Goal: Information Seeking & Learning: Find contact information

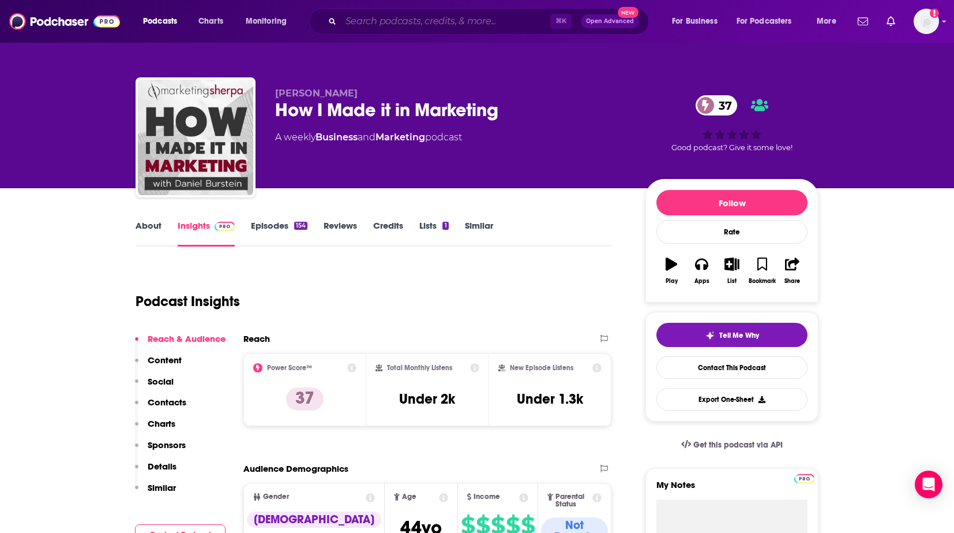
click at [393, 27] on input "Search podcasts, credits, & more..." at bounding box center [445, 21] width 209 height 18
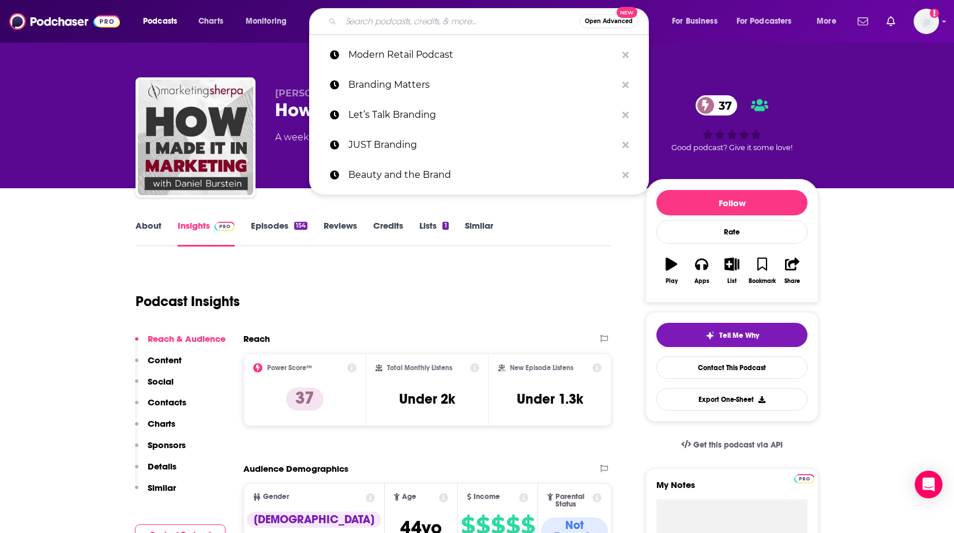
paste input "The CX Iconoclast"
type input "The CX Iconoclast"
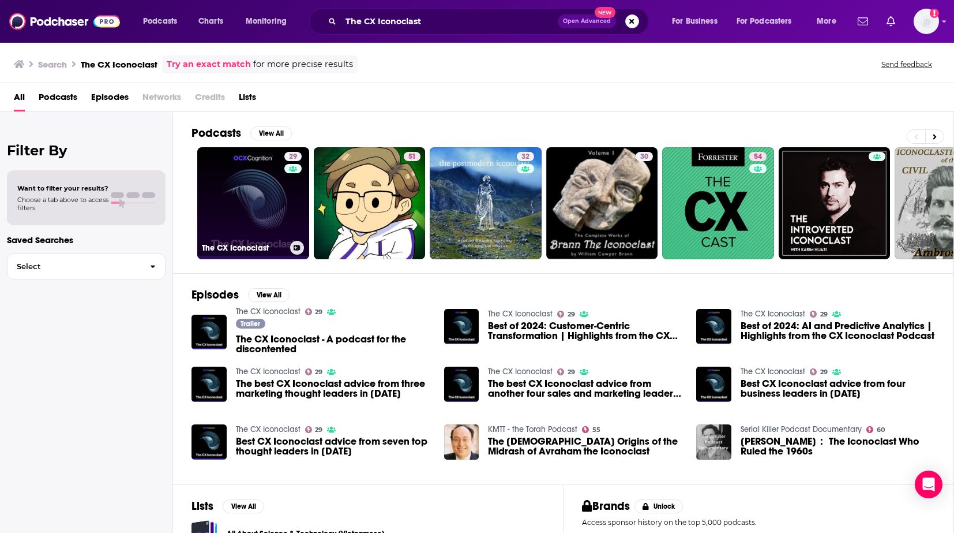
click at [227, 211] on link "29 The CX Iconoclast" at bounding box center [253, 203] width 112 height 112
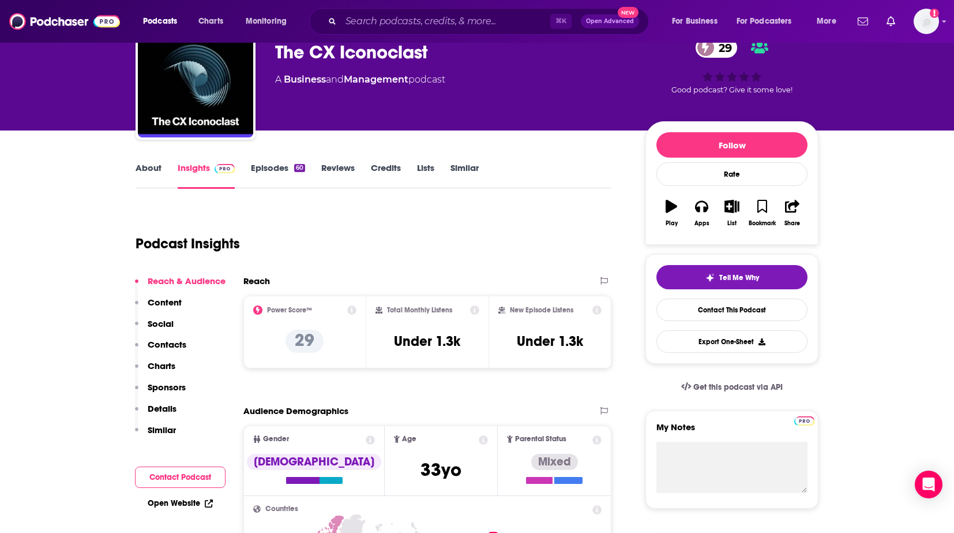
scroll to position [58, 0]
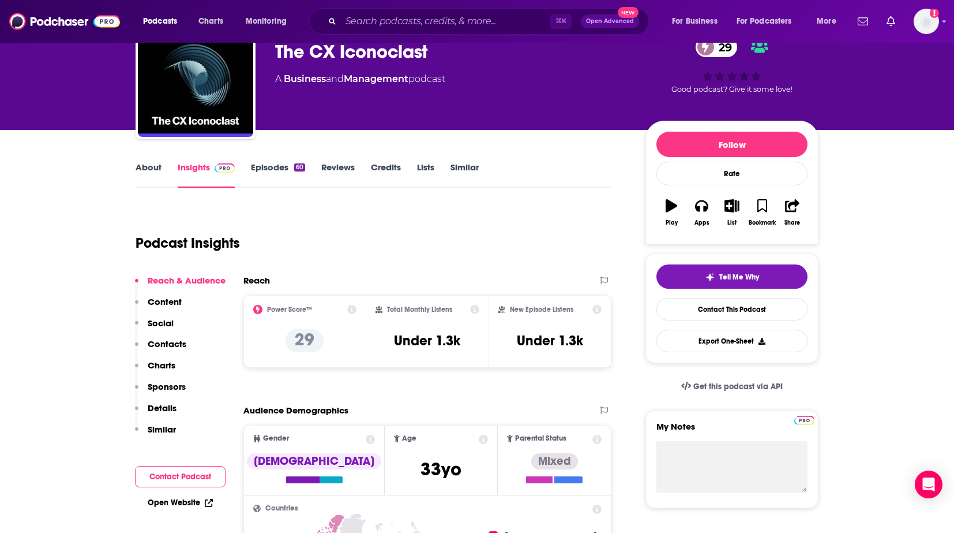
drag, startPoint x: 367, startPoint y: 339, endPoint x: 469, endPoint y: 339, distance: 102.1
click at [469, 339] on div "Total Monthly Listens Under 1.3k" at bounding box center [427, 331] width 123 height 73
drag, startPoint x: 389, startPoint y: 340, endPoint x: 466, endPoint y: 340, distance: 76.2
click at [466, 340] on div "Total Monthly Listens Under 1.3k" at bounding box center [428, 331] width 104 height 53
copy h3 "Under 1.3k"
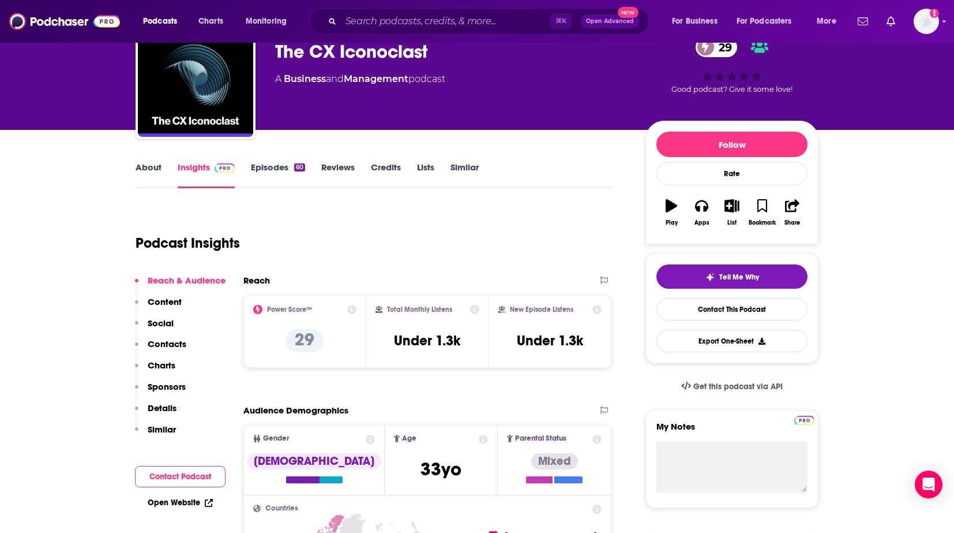
click at [495, 230] on div "Podcast Insights" at bounding box center [369, 236] width 467 height 59
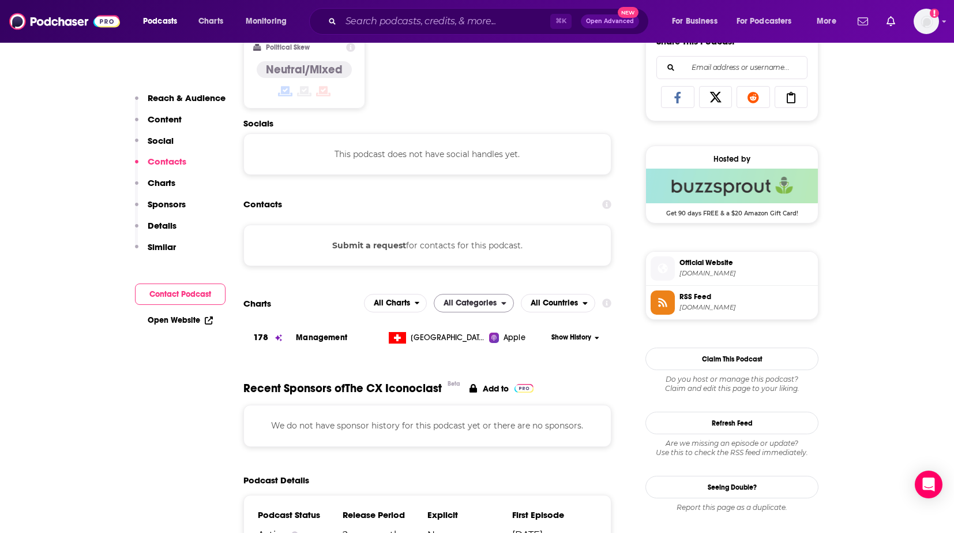
scroll to position [749, 0]
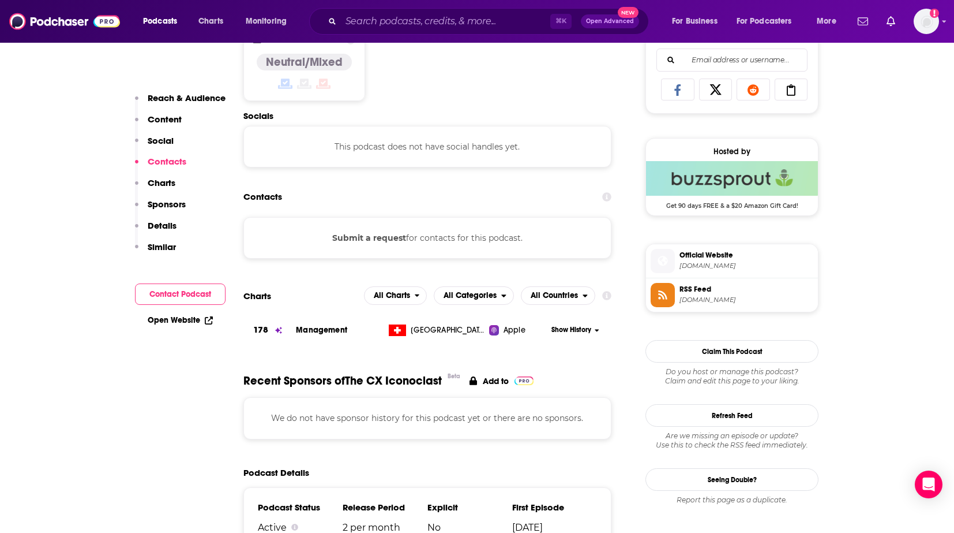
click at [458, 237] on div "Submit a request for contacts for this podcast." at bounding box center [427, 238] width 368 height 42
click at [374, 235] on button "Submit a request" at bounding box center [369, 237] width 74 height 13
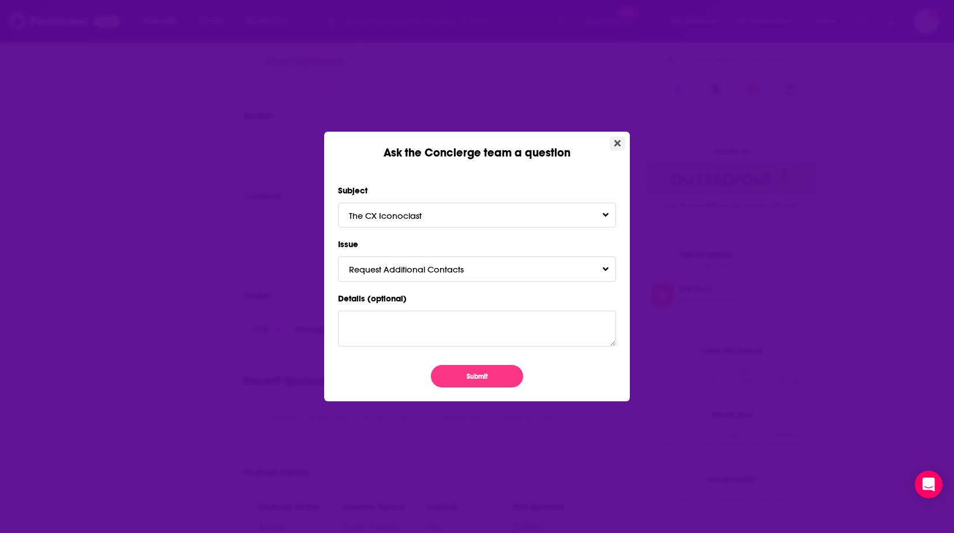
click at [618, 138] on icon "Close" at bounding box center [617, 142] width 6 height 9
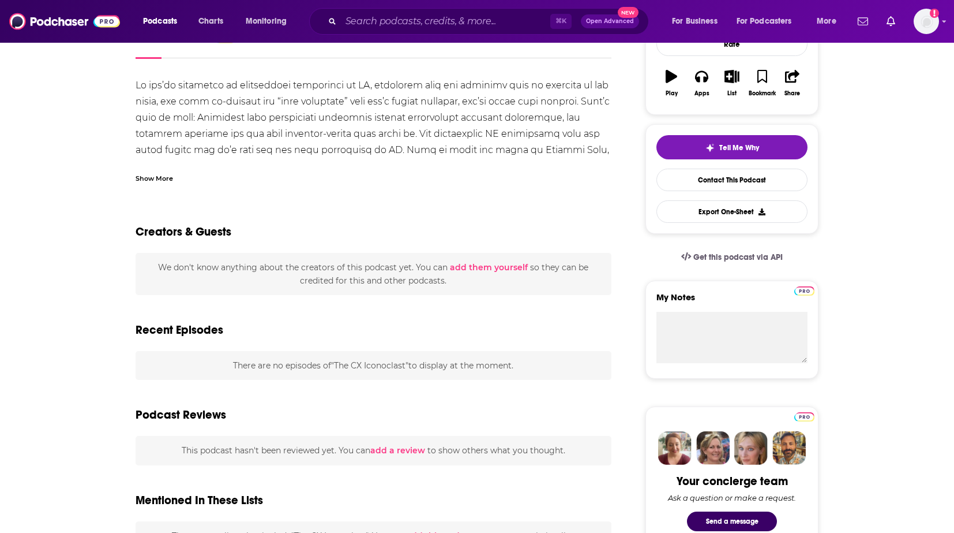
scroll to position [143, 0]
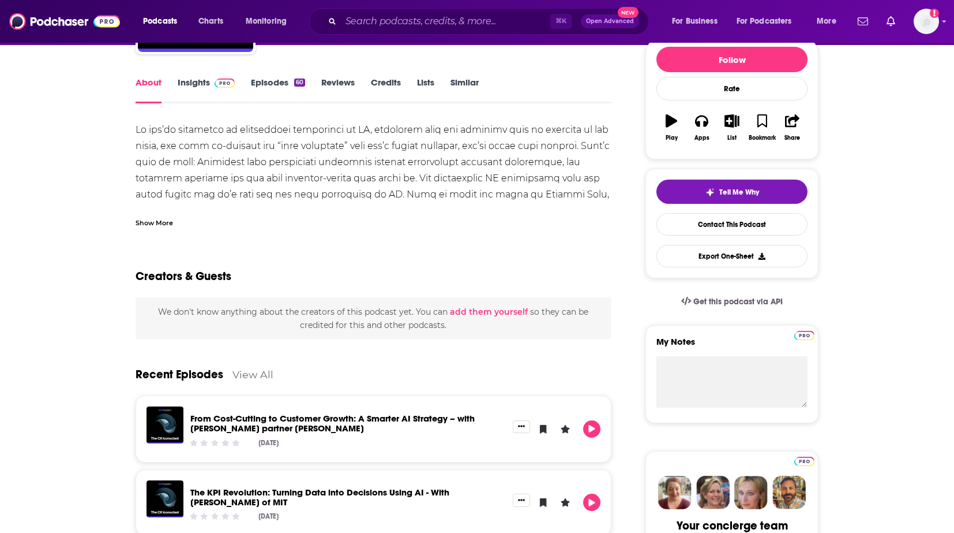
click at [162, 220] on div "Show More" at bounding box center [155, 221] width 38 height 11
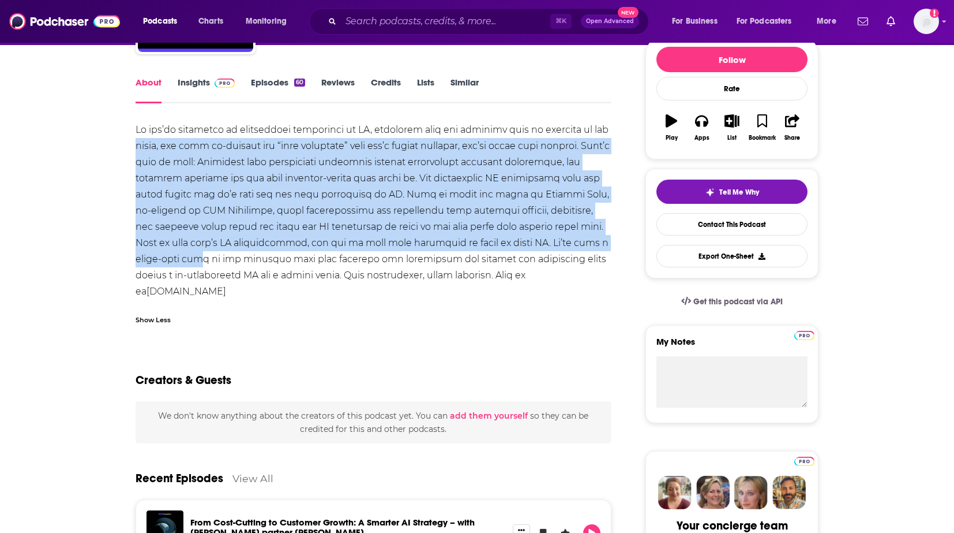
drag, startPoint x: 133, startPoint y: 139, endPoint x: 299, endPoint y: 252, distance: 201.5
click at [171, 195] on div "[DOMAIN_NAME]" at bounding box center [374, 211] width 476 height 178
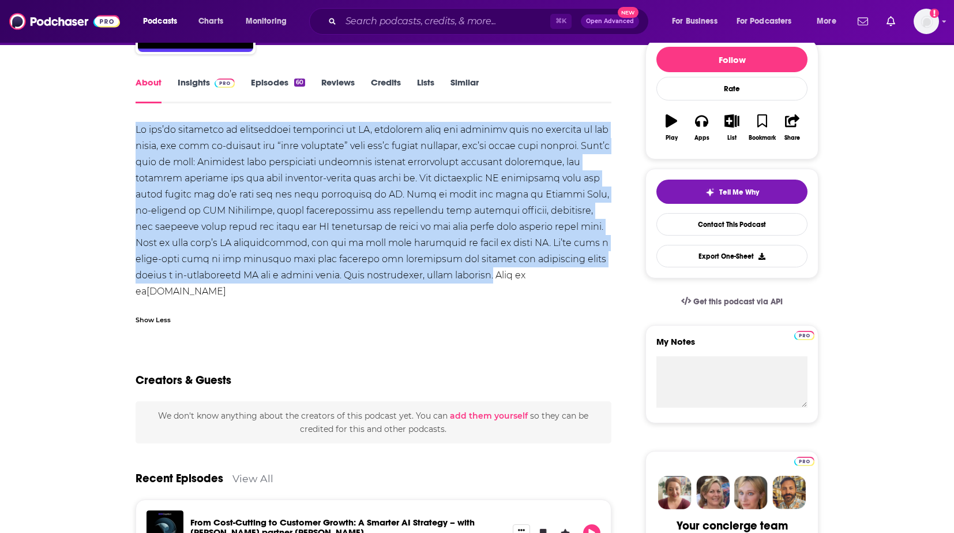
drag, startPoint x: 126, startPoint y: 127, endPoint x: 606, endPoint y: 275, distance: 502.8
copy div "If you’re exhausted by traditional approaches to CX, impatient with the stunnin…"
